Goal: Transaction & Acquisition: Book appointment/travel/reservation

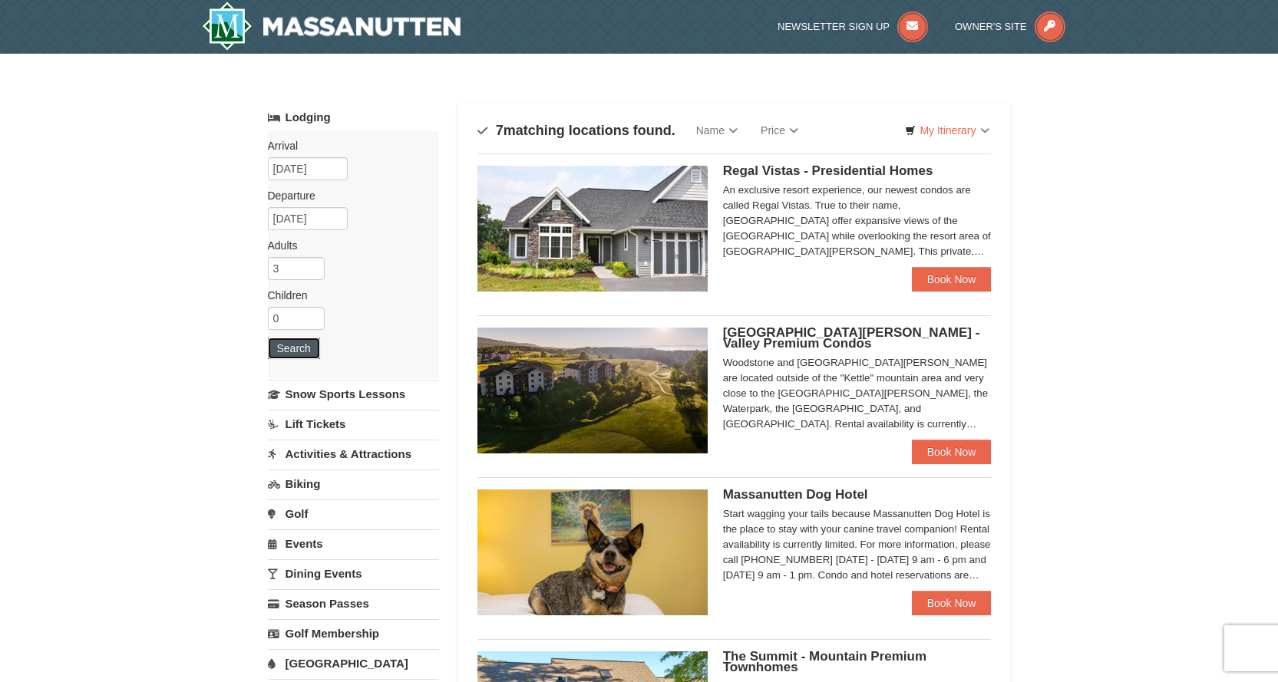
click at [299, 351] on button "Search" at bounding box center [294, 348] width 52 height 21
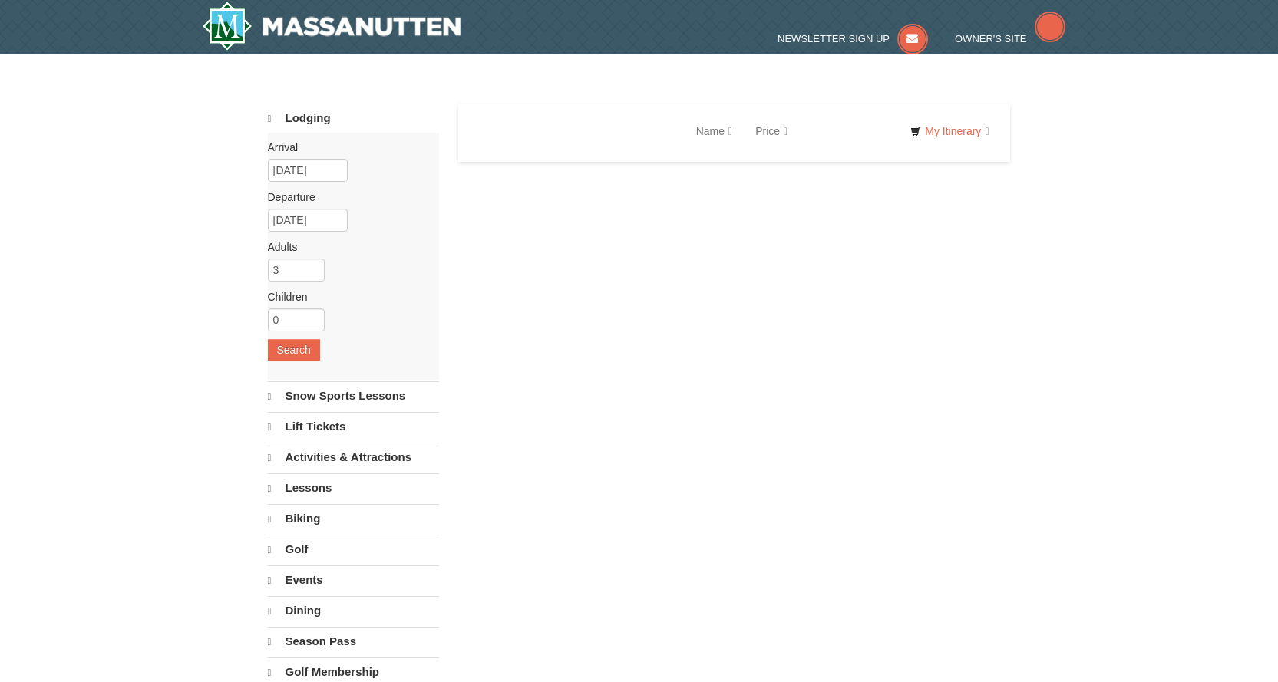
select select "10"
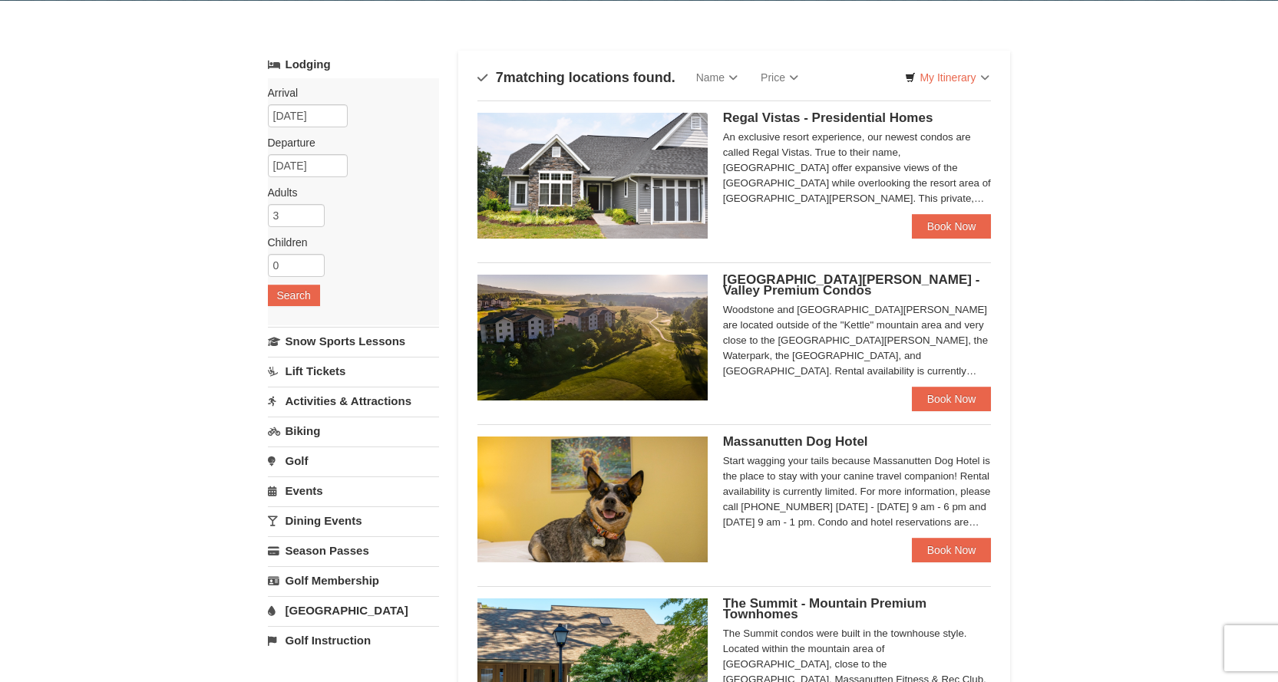
scroll to position [77, 0]
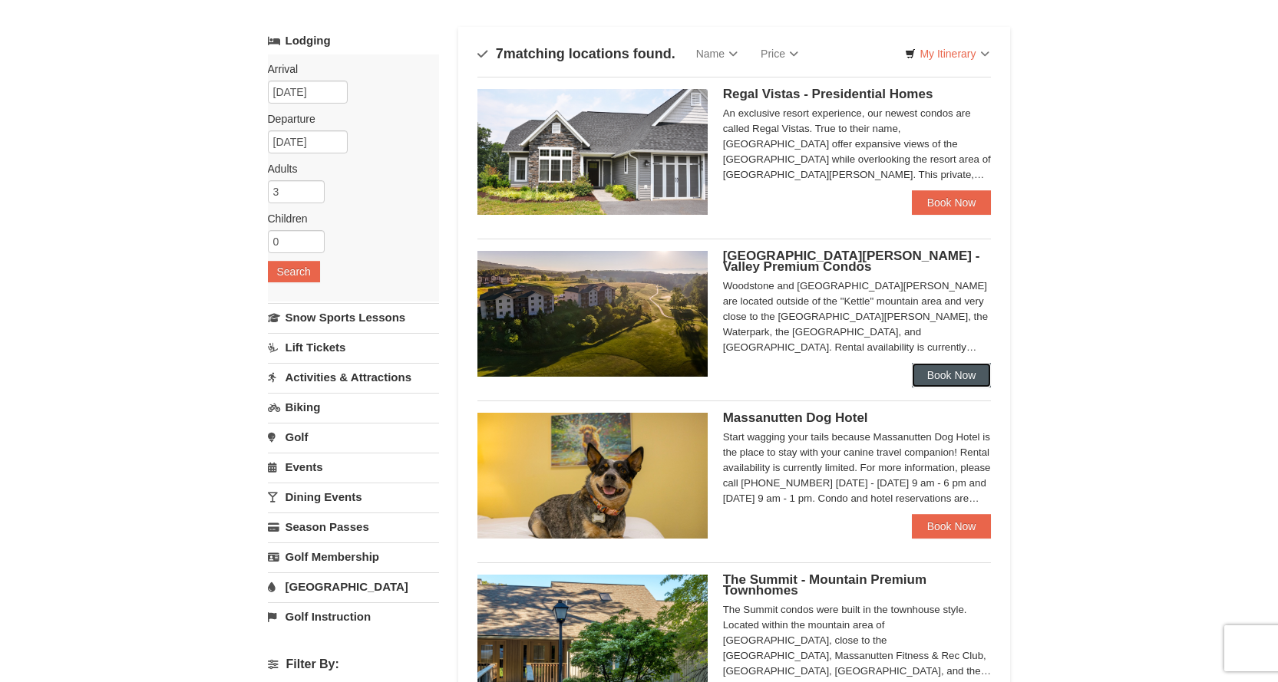
click at [938, 377] on link "Book Now" at bounding box center [952, 375] width 80 height 25
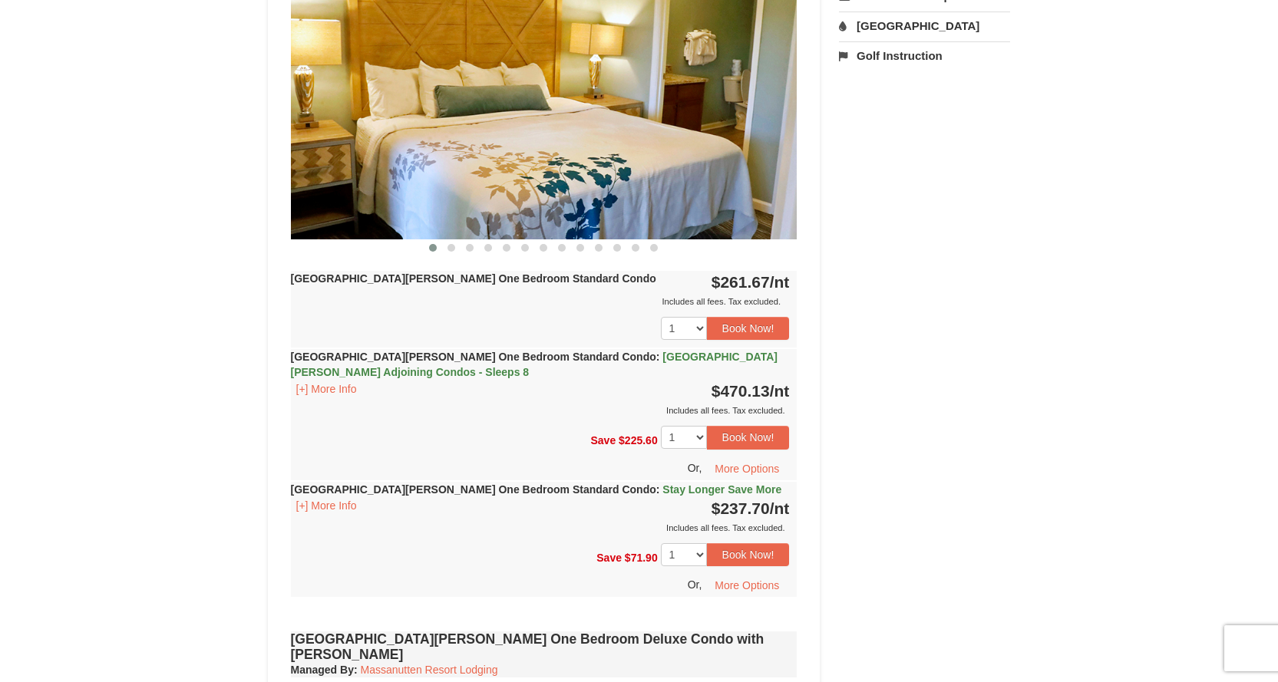
scroll to position [691, 0]
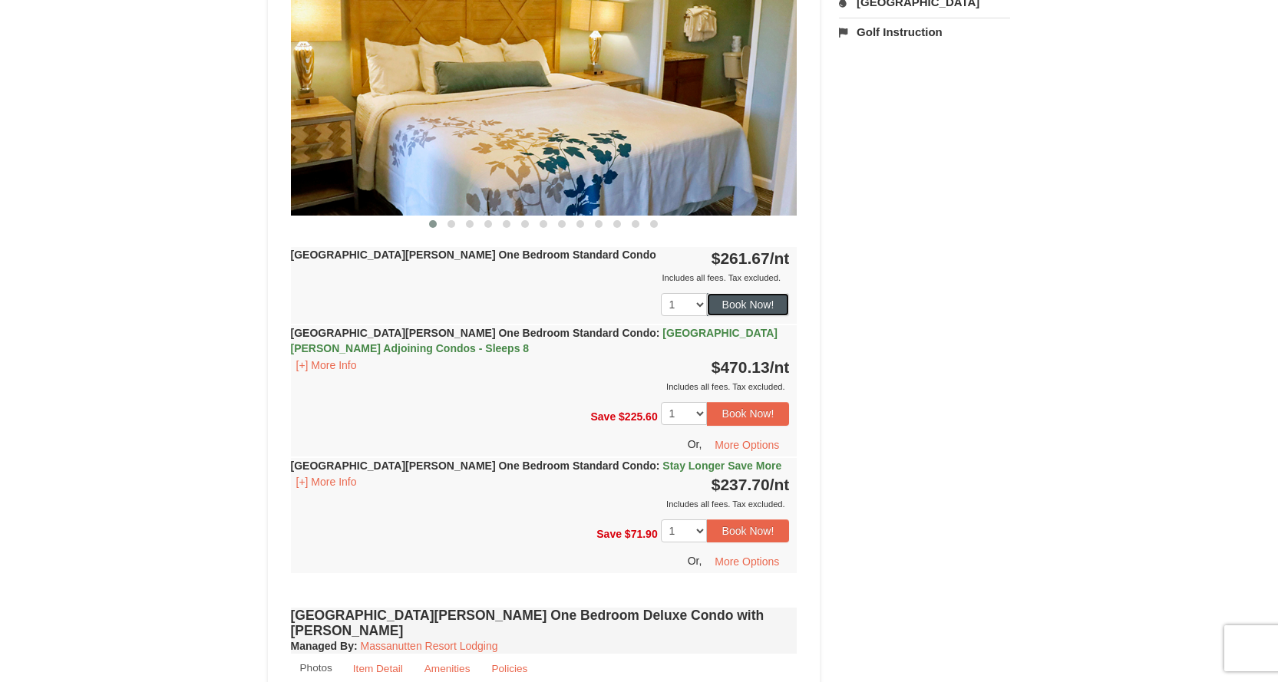
click at [754, 305] on button "Book Now!" at bounding box center [748, 304] width 83 height 23
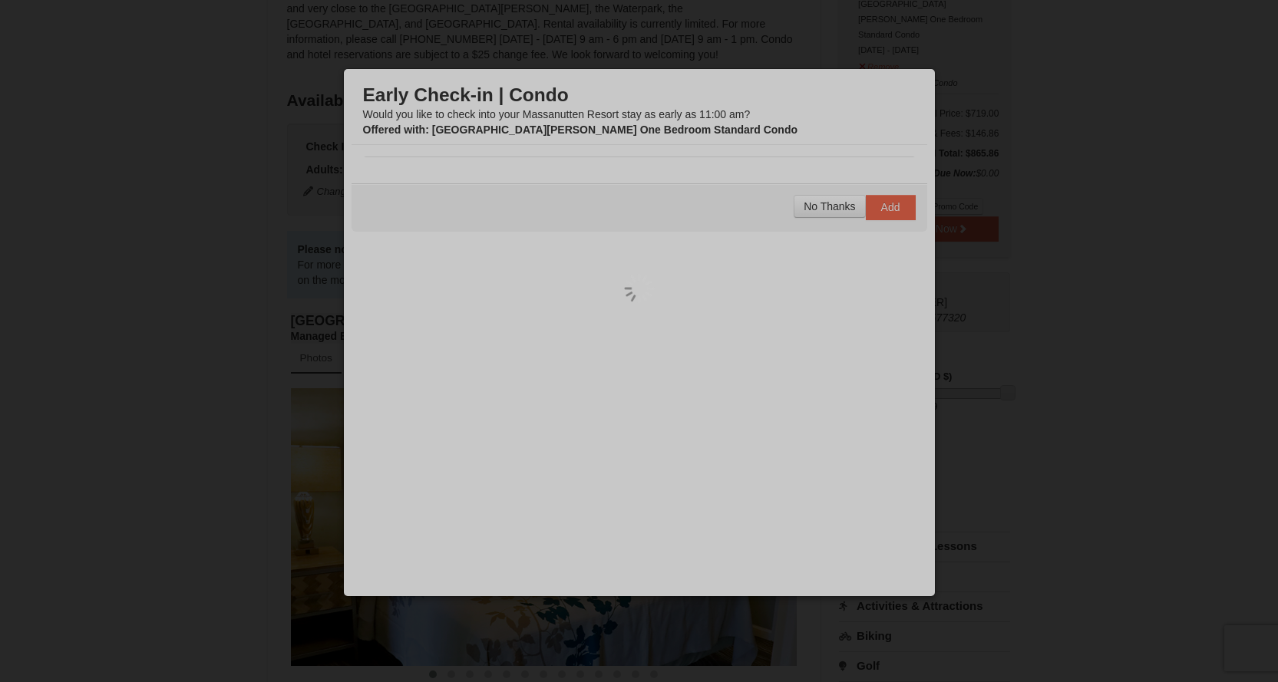
scroll to position [150, 0]
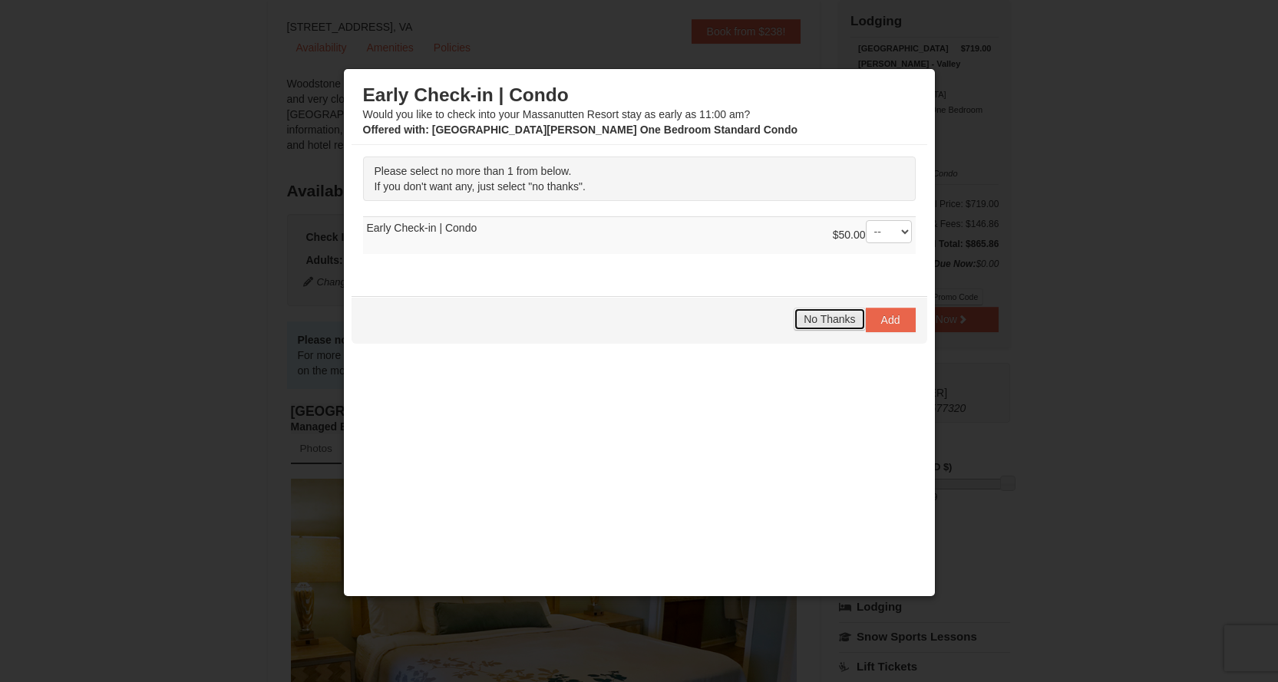
click at [803, 320] on span "No Thanks" at bounding box center [828, 319] width 51 height 12
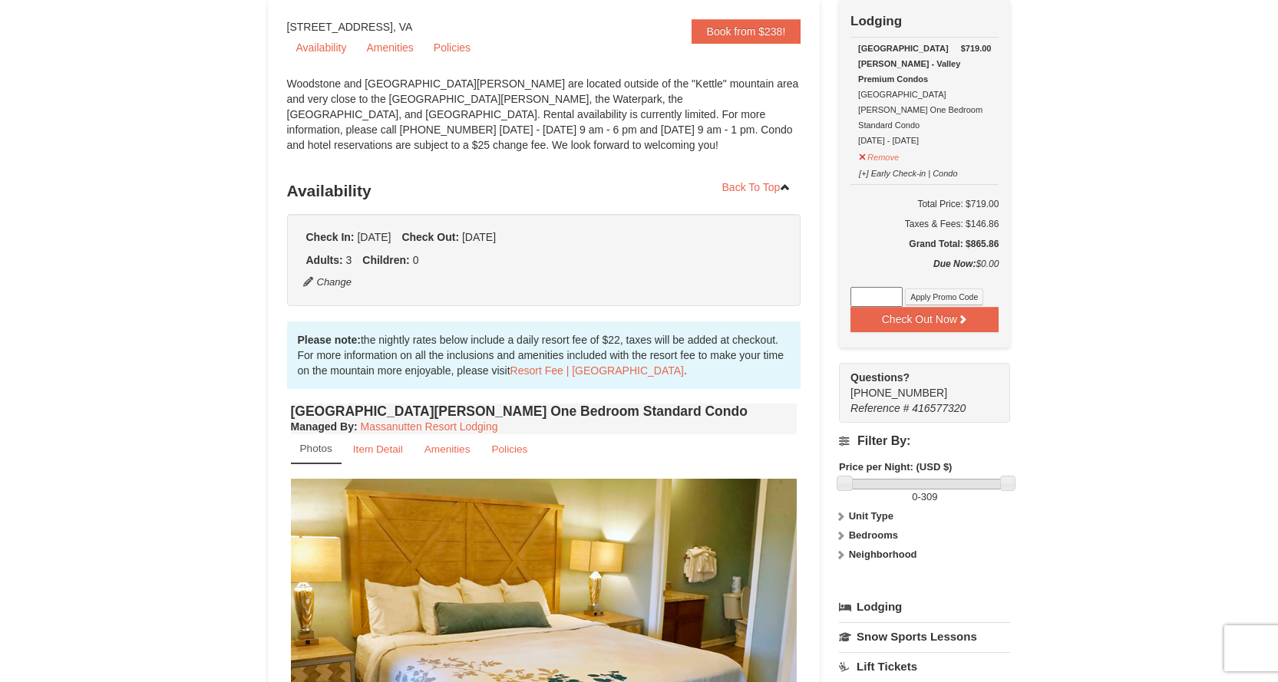
click at [865, 287] on input at bounding box center [876, 297] width 52 height 20
type input "MASSSpartan25"
click at [944, 289] on button "Apply Promo Code" at bounding box center [944, 297] width 78 height 17
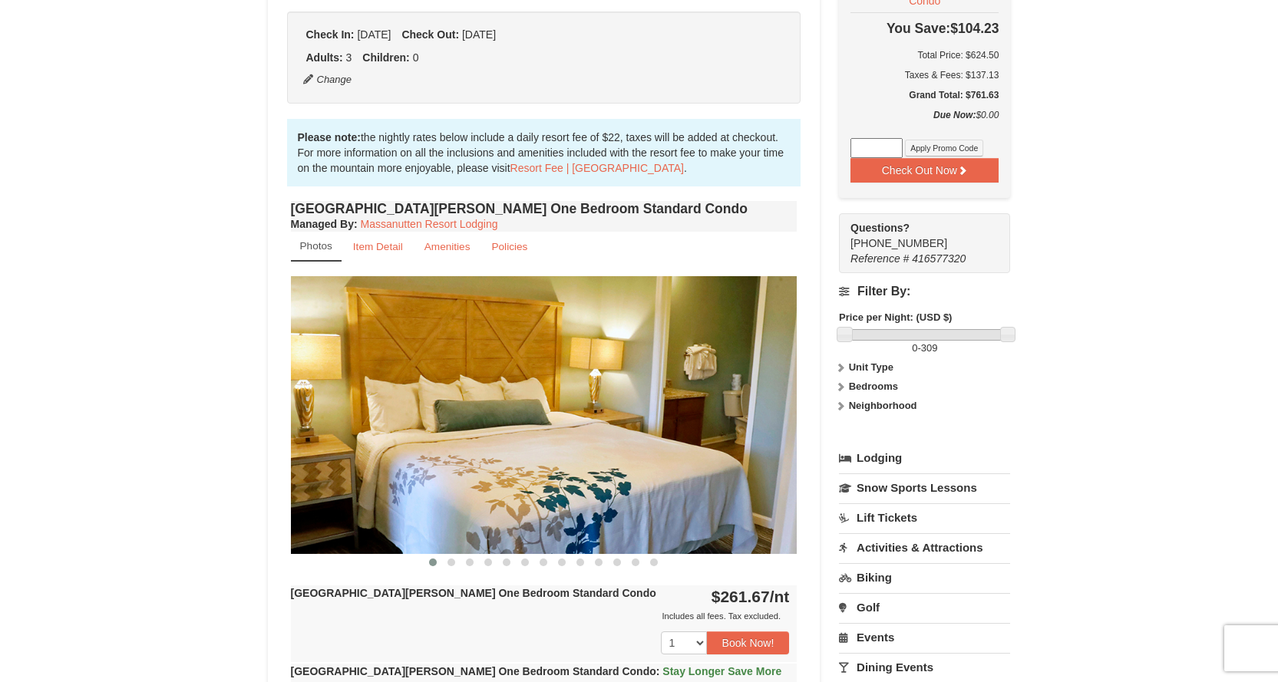
scroll to position [380, 0]
